Goal: Navigation & Orientation: Find specific page/section

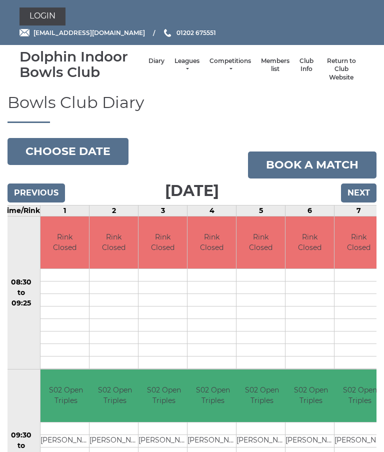
click at [175, 63] on link "Leagues" at bounding box center [186, 65] width 25 height 16
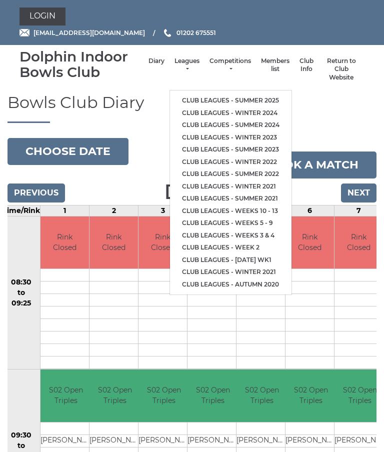
click at [253, 95] on link "Club leagues - Summer 2025" at bounding box center [230, 100] width 121 height 12
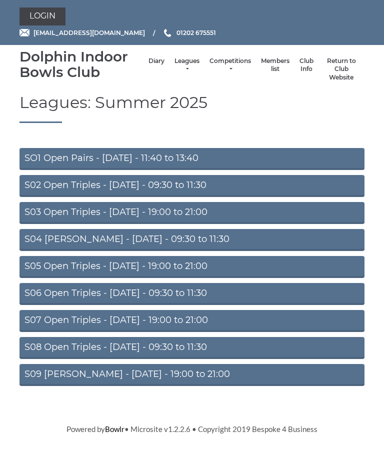
click at [190, 186] on link "S02 Open Triples - Tuesday - 09:30 to 11:30" at bounding box center [191, 186] width 345 height 22
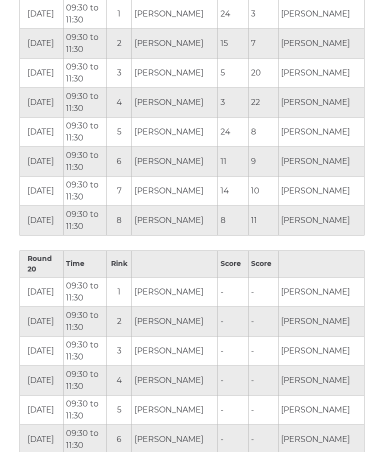
scroll to position [5604, 0]
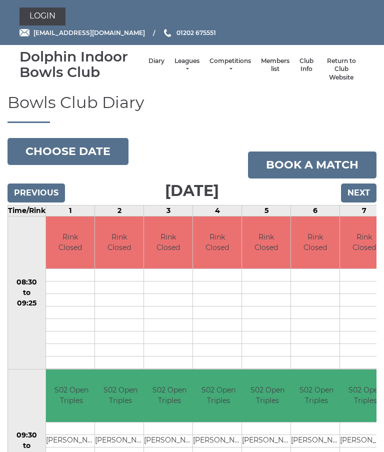
click at [175, 67] on link "Leagues" at bounding box center [186, 65] width 25 height 16
